Goal: Information Seeking & Learning: Learn about a topic

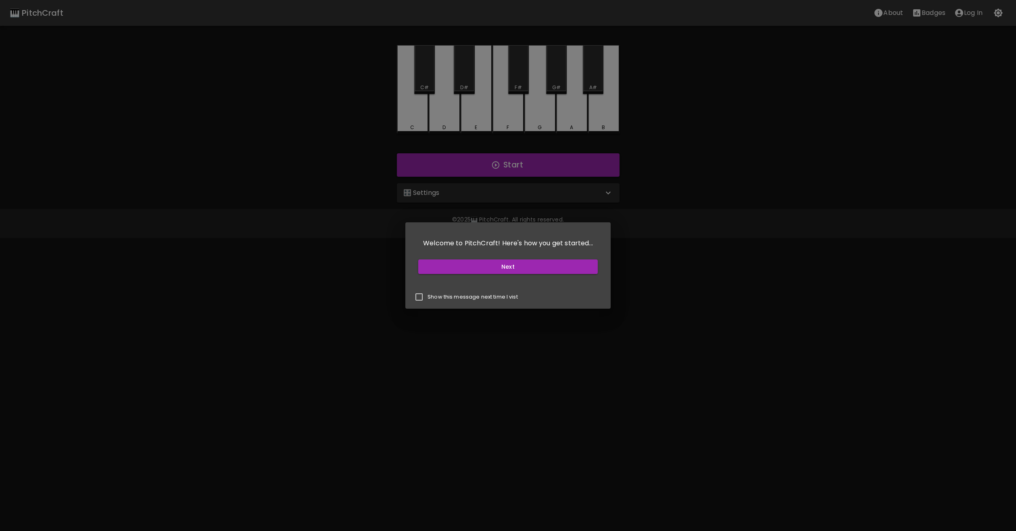
click at [552, 257] on div "Next" at bounding box center [508, 266] width 186 height 21
click at [542, 265] on button "Next" at bounding box center [507, 266] width 179 height 15
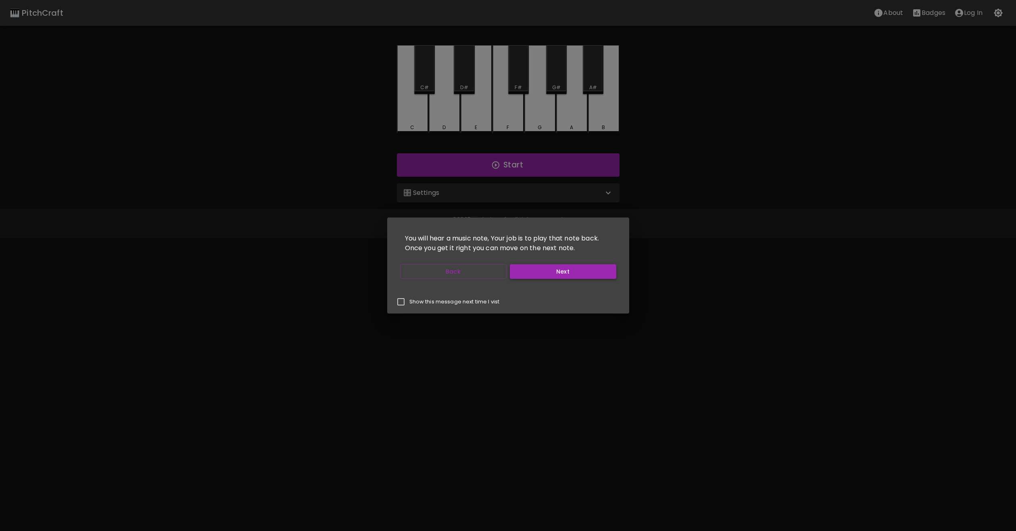
click at [536, 275] on button "Next" at bounding box center [563, 271] width 106 height 15
click at [538, 268] on button "Next" at bounding box center [563, 271] width 106 height 15
click at [546, 267] on button "Start Playing" at bounding box center [563, 271] width 106 height 15
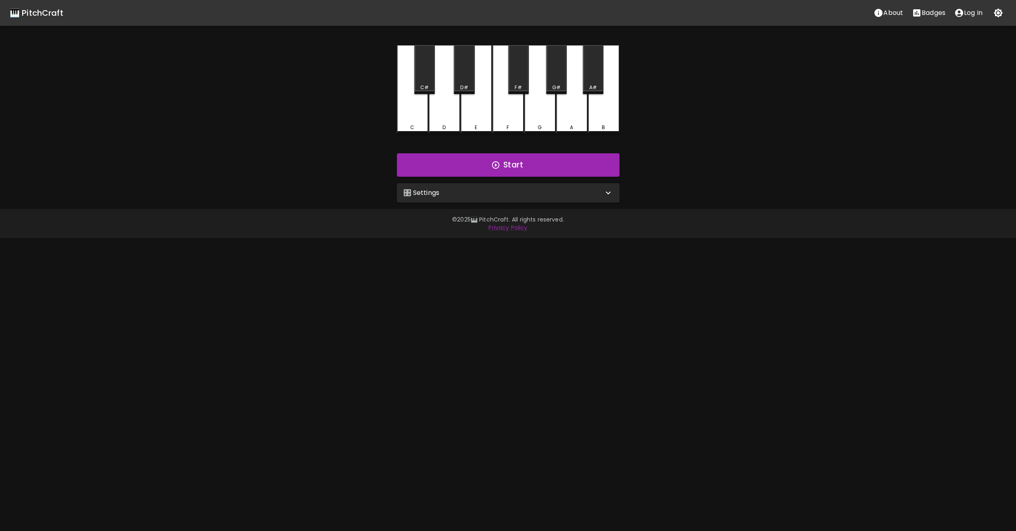
click at [464, 116] on div "E" at bounding box center [476, 89] width 31 height 89
click at [469, 159] on button "Start" at bounding box center [508, 164] width 223 height 23
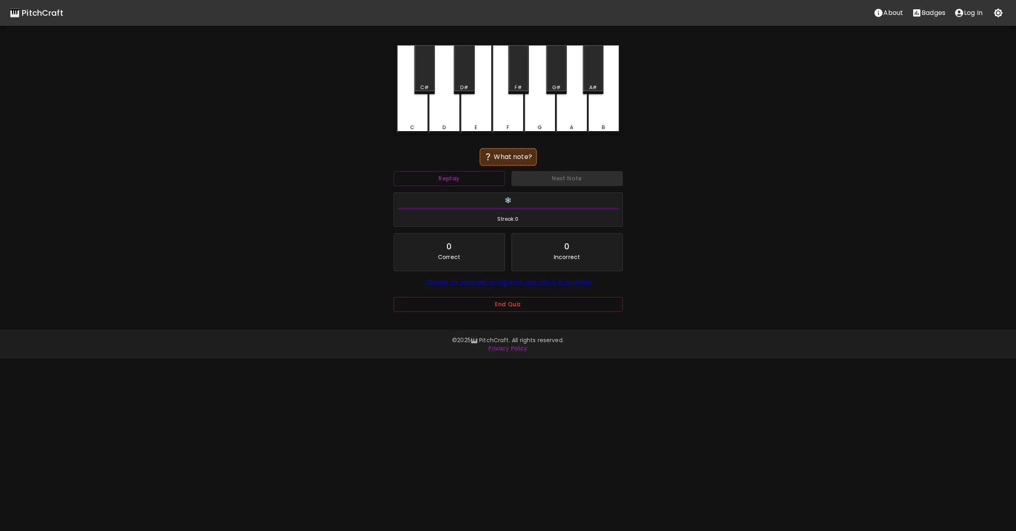
click at [467, 148] on div "❔ What note?" at bounding box center [508, 157] width 229 height 20
click at [402, 113] on div "C" at bounding box center [412, 89] width 31 height 89
click at [452, 152] on div "✅ Correct!" at bounding box center [508, 157] width 229 height 20
click at [546, 177] on button "Next Note" at bounding box center [566, 176] width 111 height 15
click at [421, 70] on div "C#" at bounding box center [424, 69] width 21 height 49
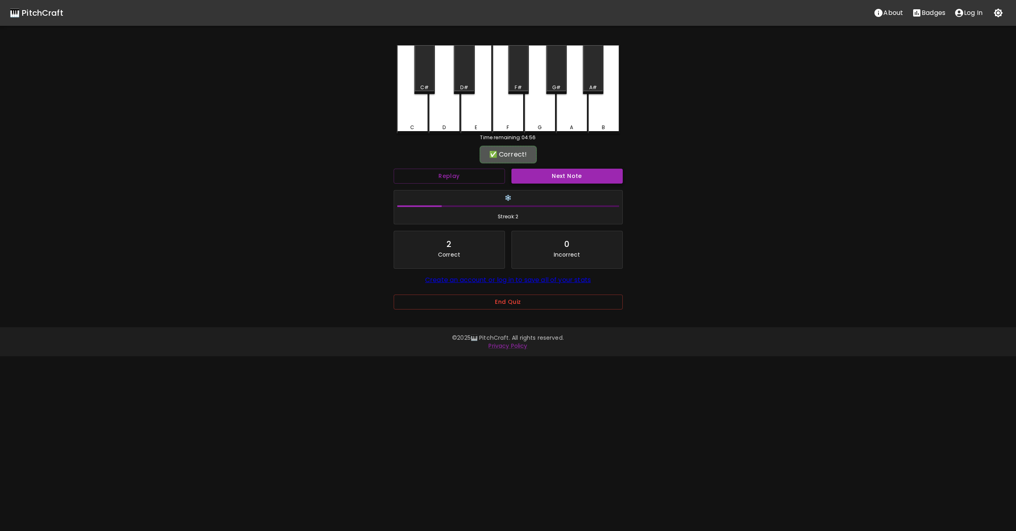
click at [549, 173] on button "Next Note" at bounding box center [566, 176] width 111 height 15
click at [540, 119] on div "G" at bounding box center [539, 88] width 31 height 87
click at [536, 175] on button "Next Note" at bounding box center [566, 176] width 111 height 15
click at [543, 127] on div "G" at bounding box center [540, 127] width 30 height 7
click at [546, 174] on button "Next Note" at bounding box center [566, 176] width 111 height 15
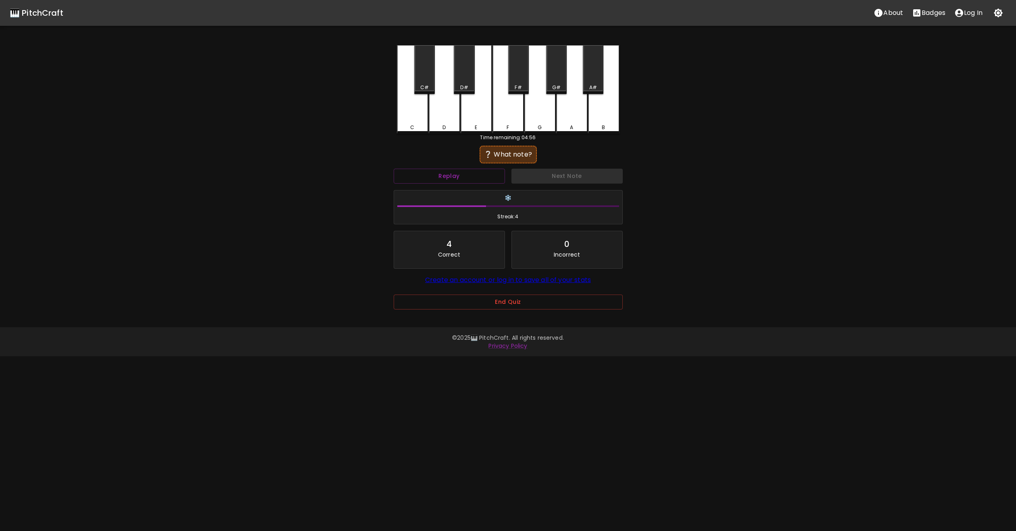
click at [512, 88] on div "F#" at bounding box center [518, 87] width 19 height 7
click at [534, 169] on button "Next Note" at bounding box center [566, 176] width 111 height 15
click at [510, 79] on div "F#" at bounding box center [518, 69] width 21 height 49
click at [543, 176] on button "Next Note" at bounding box center [566, 176] width 111 height 15
click at [582, 107] on div "A" at bounding box center [571, 89] width 31 height 89
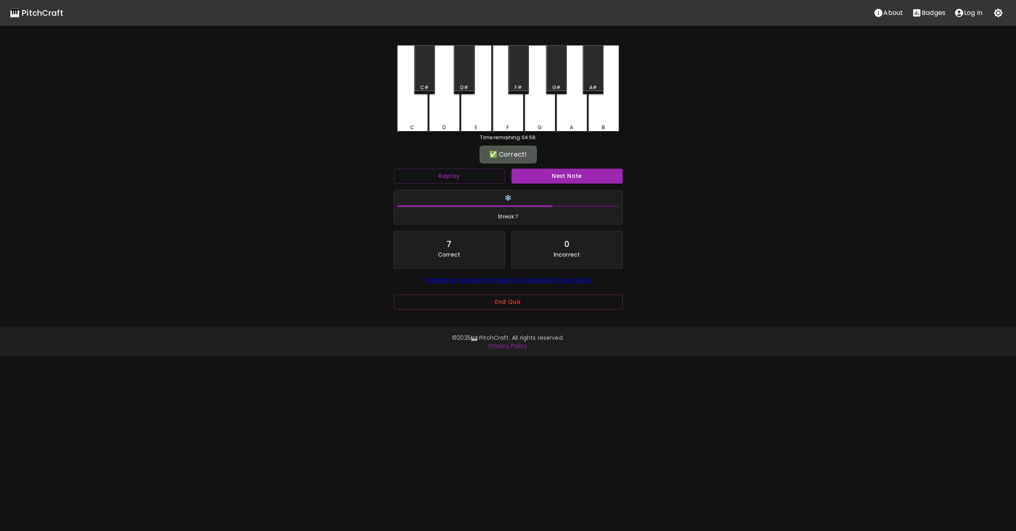
click at [579, 175] on button "Next Note" at bounding box center [566, 176] width 111 height 15
click at [477, 106] on div "E" at bounding box center [476, 89] width 31 height 89
click at [554, 174] on button "Next Note" at bounding box center [566, 176] width 111 height 15
click at [534, 114] on div "G" at bounding box center [539, 89] width 31 height 89
click at [548, 170] on button "Next Note" at bounding box center [566, 176] width 111 height 15
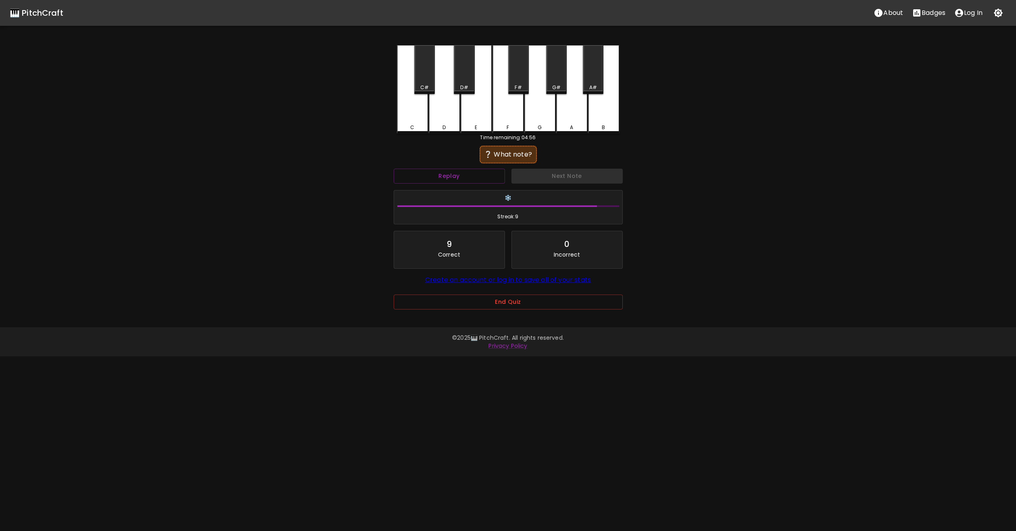
click at [510, 82] on div "F#" at bounding box center [518, 69] width 21 height 49
click at [540, 150] on div "❌ Incorrect" at bounding box center [508, 154] width 229 height 20
click at [538, 169] on div "Next Note" at bounding box center [567, 175] width 118 height 21
click at [479, 176] on button "Replay" at bounding box center [449, 176] width 111 height 15
